Goal: Information Seeking & Learning: Learn about a topic

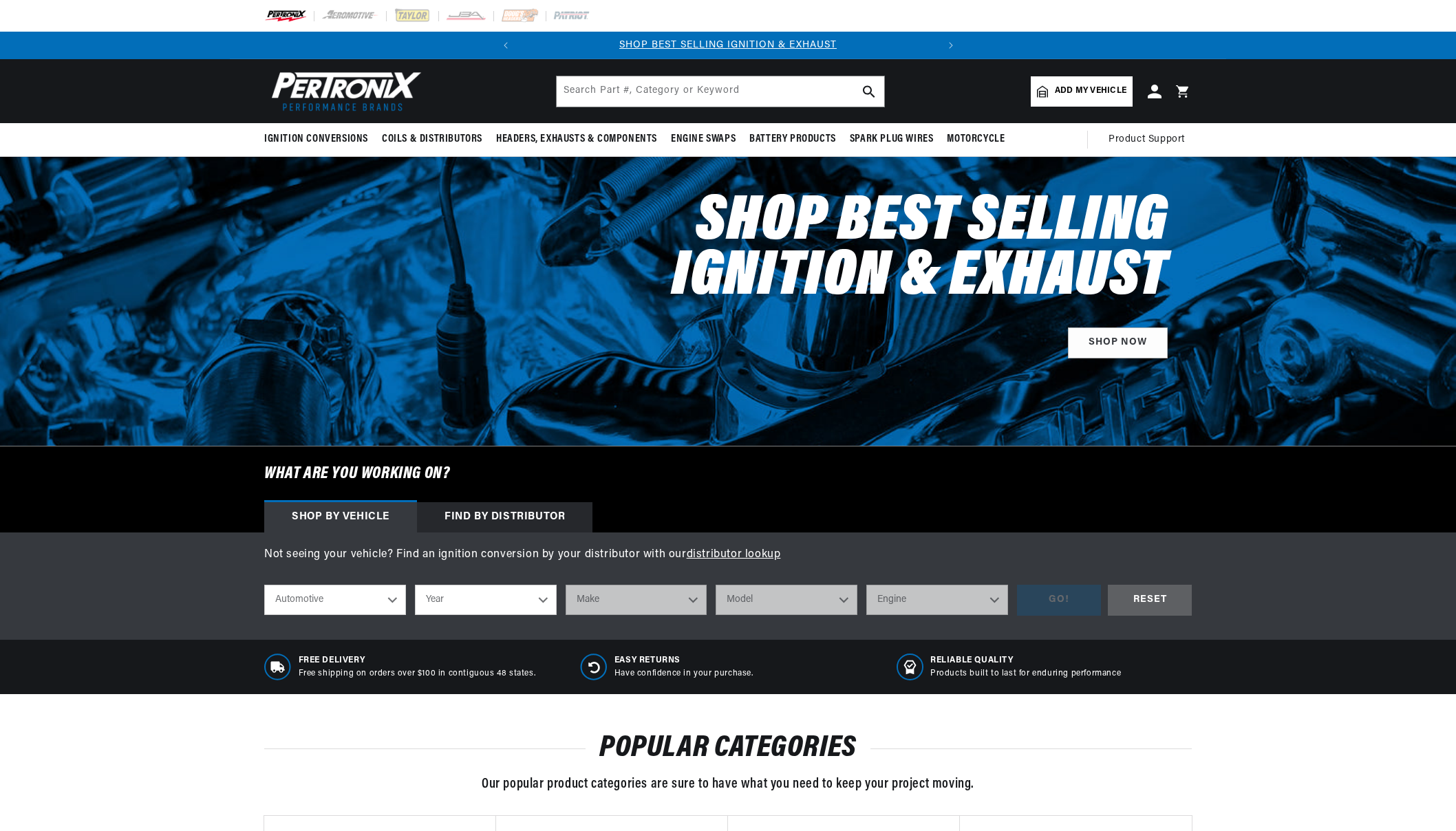
click at [569, 86] on input "text" at bounding box center [720, 92] width 327 height 31
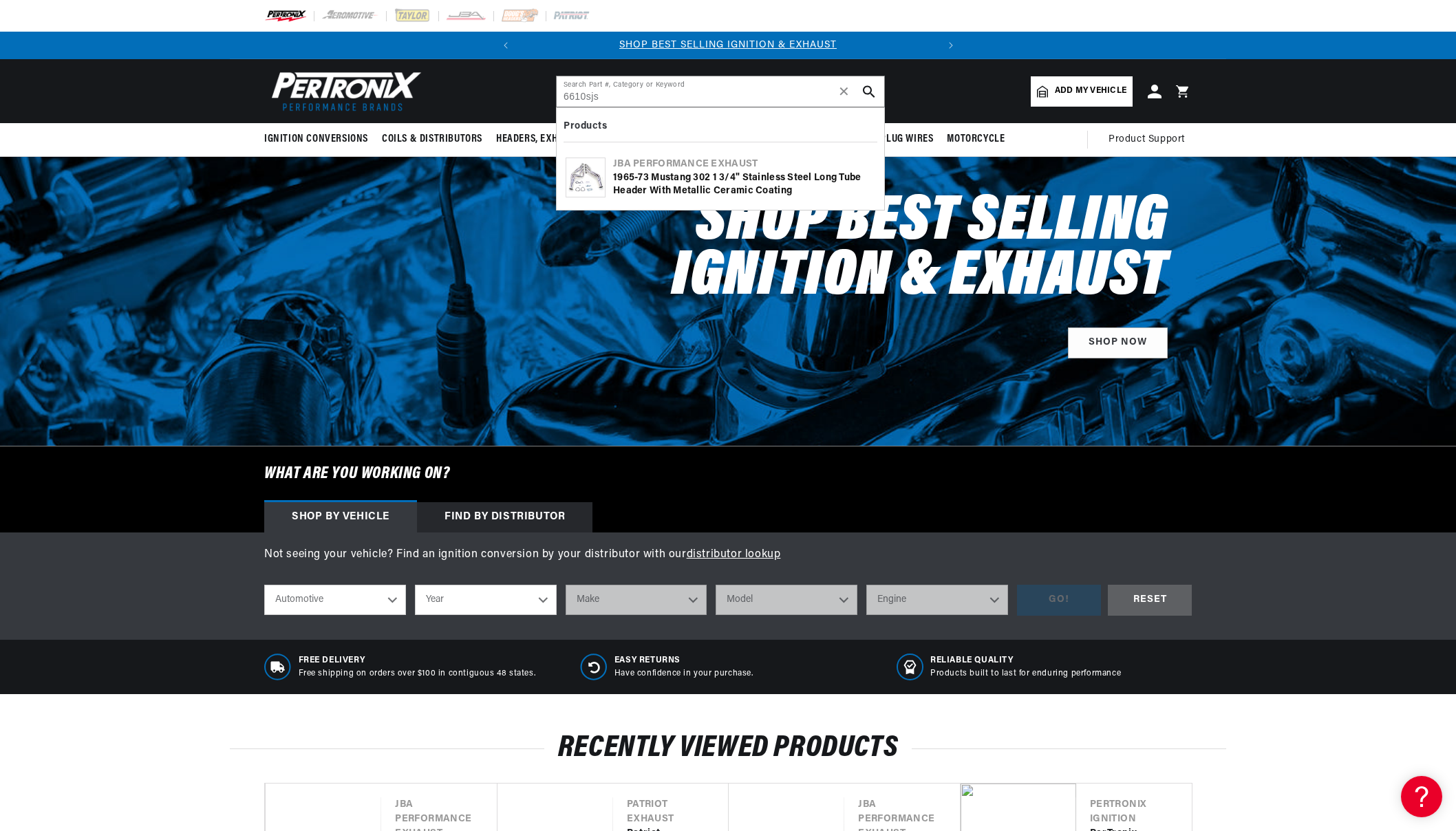
type input "6610sjs"
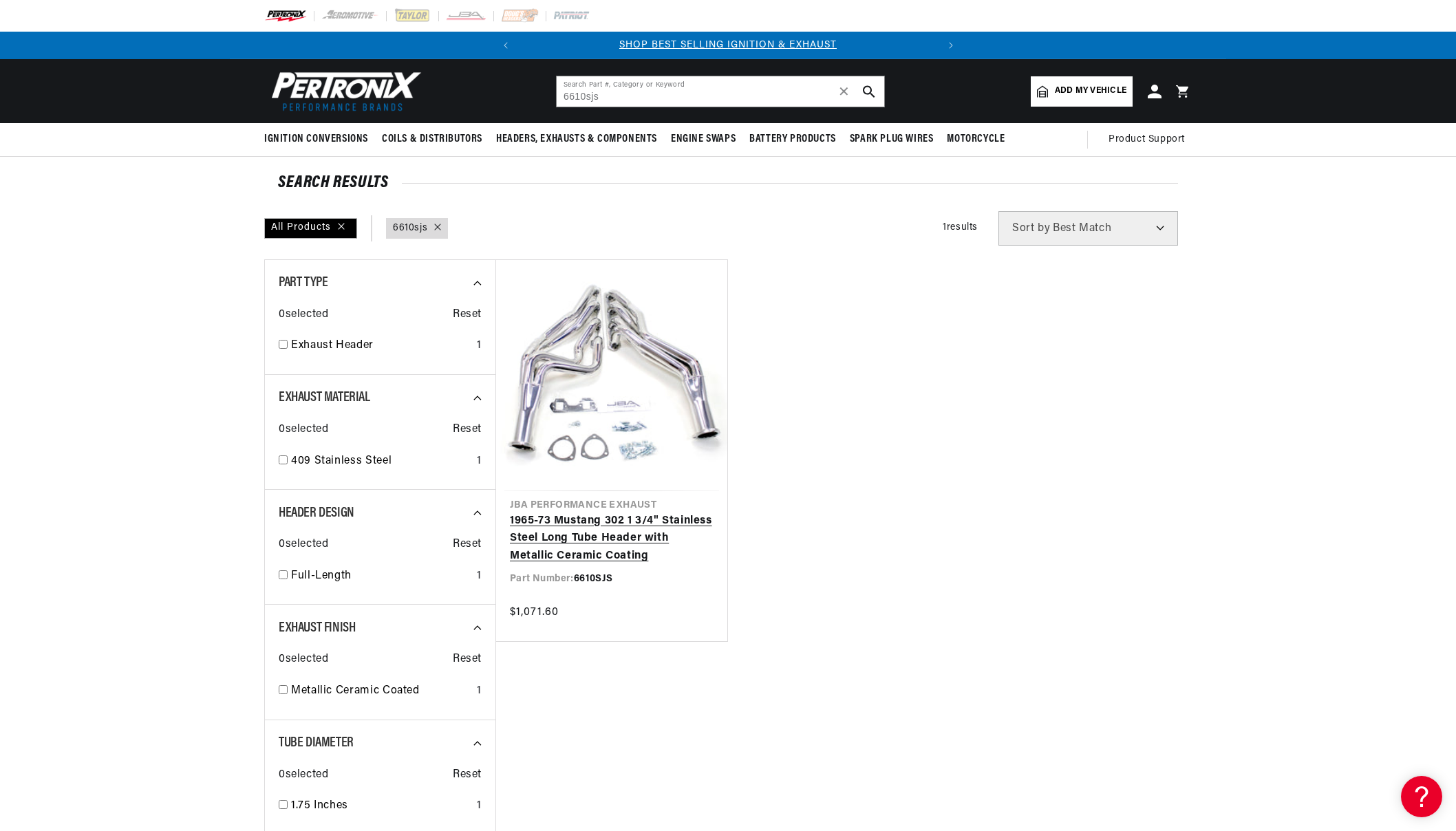
click at [601, 532] on link "1965-73 Mustang 302 1 3/4" Stainless Steel Long Tube Header with Metallic Ceram…" at bounding box center [611, 539] width 203 height 53
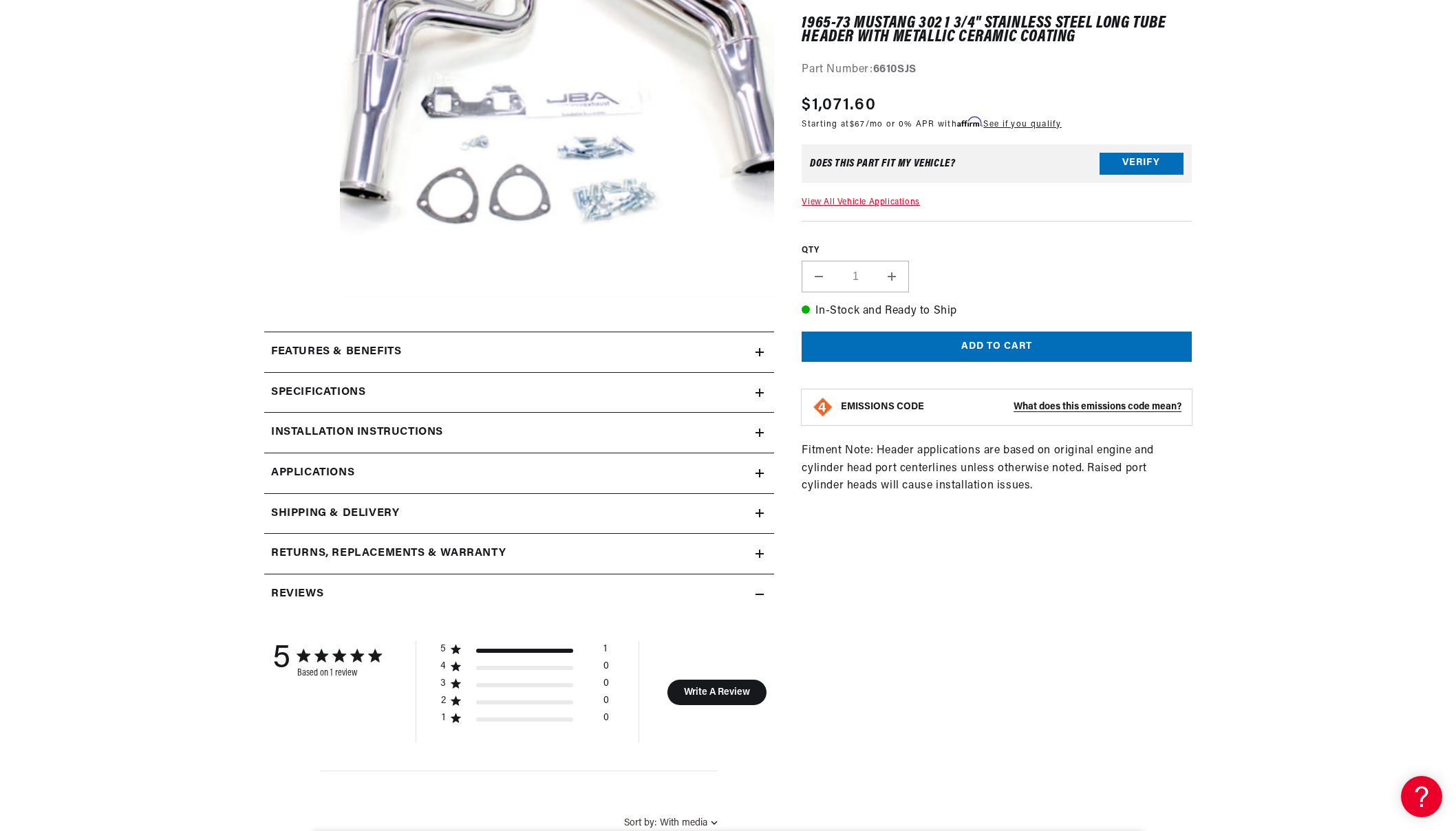
scroll to position [0, 417]
click at [759, 434] on icon at bounding box center [759, 432] width 8 height 8
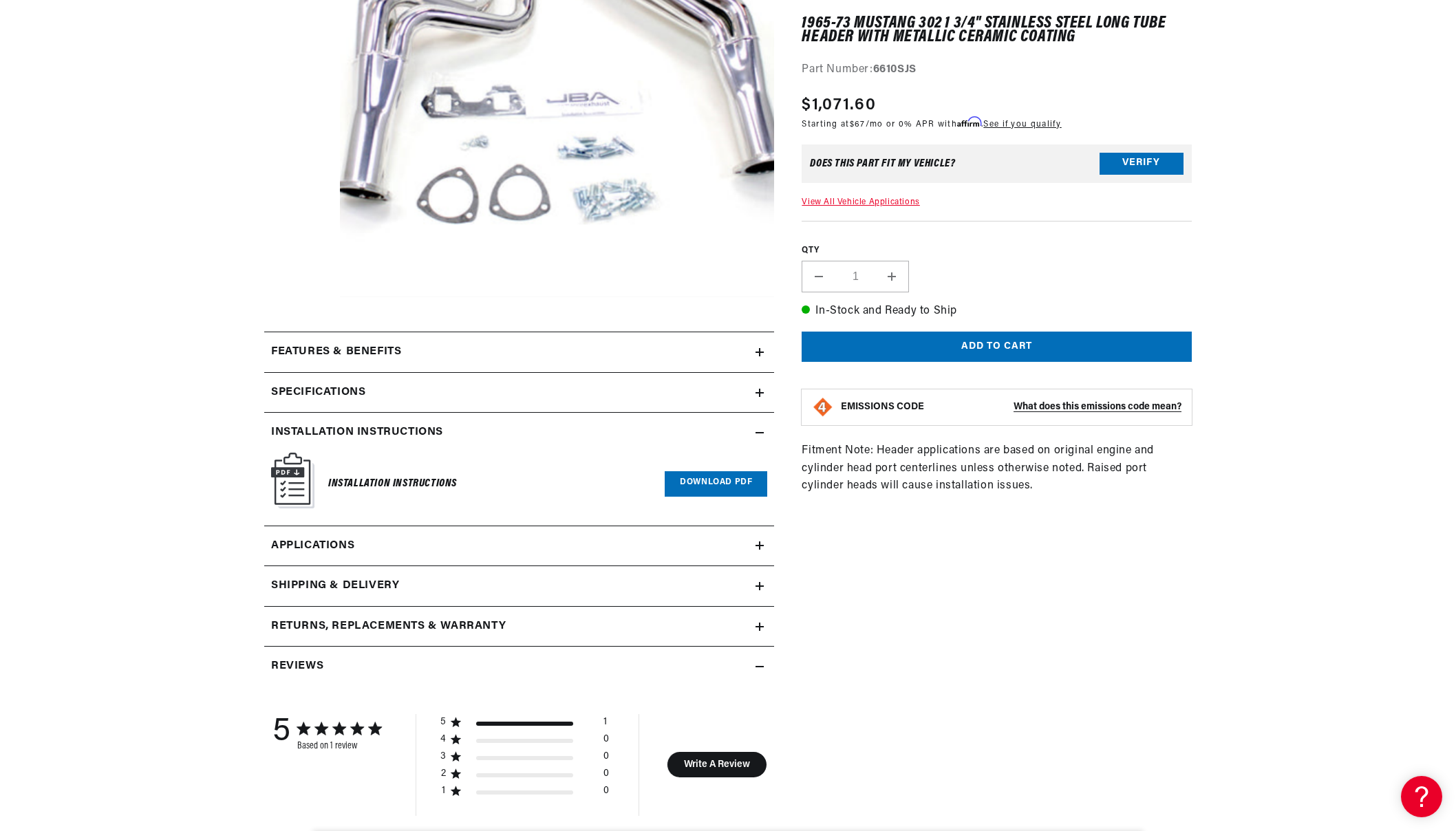
click at [702, 484] on link "Download PDF" at bounding box center [716, 484] width 102 height 25
click at [764, 547] on link "Applications" at bounding box center [519, 546] width 510 height 41
